Goal: Task Accomplishment & Management: Use online tool/utility

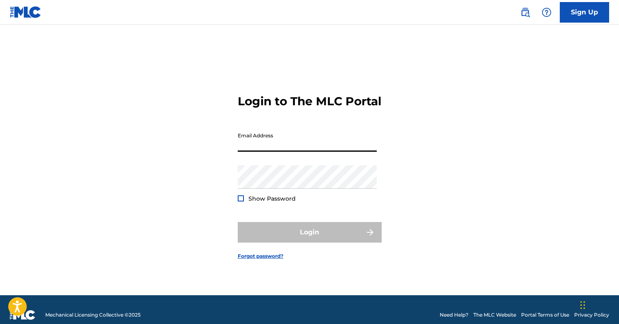
paste input "[PERSON_NAME][EMAIL_ADDRESS][PERSON_NAME][DOMAIN_NAME]"
type input "[PERSON_NAME][EMAIL_ADDRESS][PERSON_NAME][DOMAIN_NAME]"
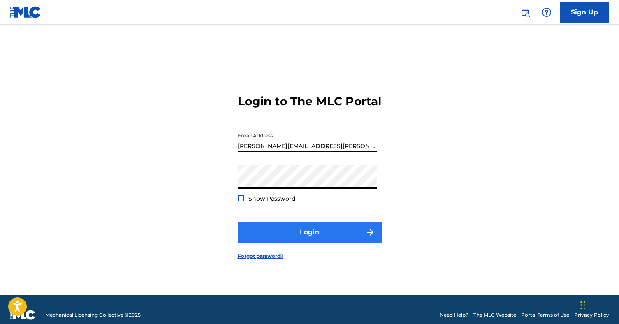
click at [272, 238] on button "Login" at bounding box center [310, 232] width 144 height 21
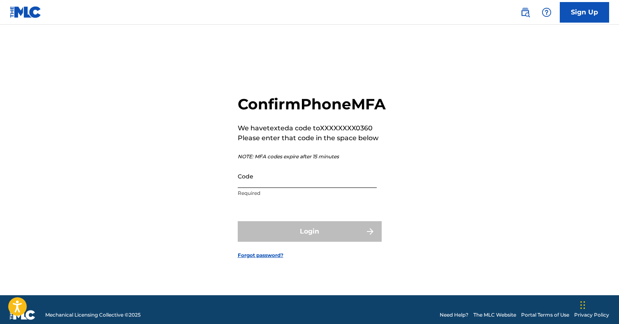
click at [261, 188] on input "Code" at bounding box center [307, 176] width 139 height 23
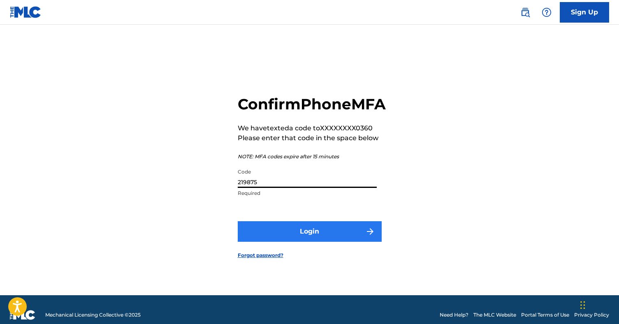
type input "219875"
click at [335, 242] on button "Login" at bounding box center [310, 231] width 144 height 21
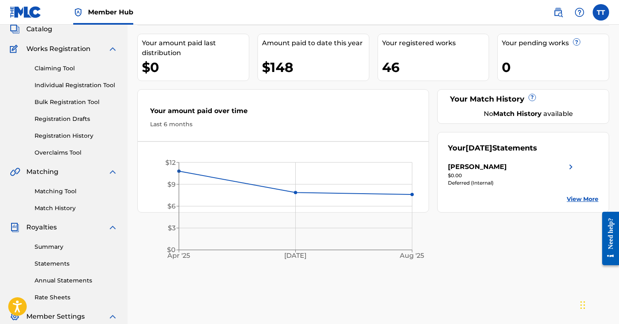
scroll to position [53, 0]
click at [57, 65] on link "Claiming Tool" at bounding box center [76, 68] width 83 height 9
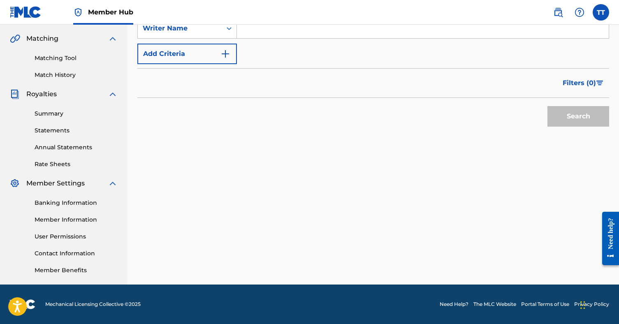
scroll to position [186, 0]
click at [447, 305] on link "Need Help?" at bounding box center [454, 304] width 29 height 7
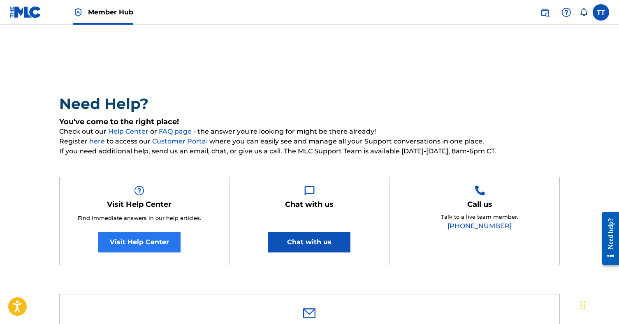
click at [140, 246] on link "Visit Help Center" at bounding box center [139, 242] width 82 height 21
click at [477, 0] on nav "Member Hub TT TT [PERSON_NAME] [PERSON_NAME][EMAIL_ADDRESS][PERSON_NAME][DOMAIN…" at bounding box center [309, 12] width 619 height 25
